Goal: Task Accomplishment & Management: Complete application form

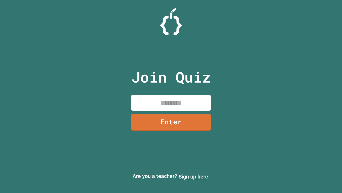
click at [194, 176] on link "Sign up here." at bounding box center [194, 176] width 31 height 6
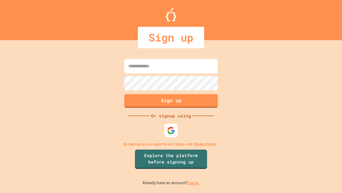
click at [194, 182] on link "Log in." at bounding box center [194, 183] width 12 height 6
